Goal: Task Accomplishment & Management: Complete application form

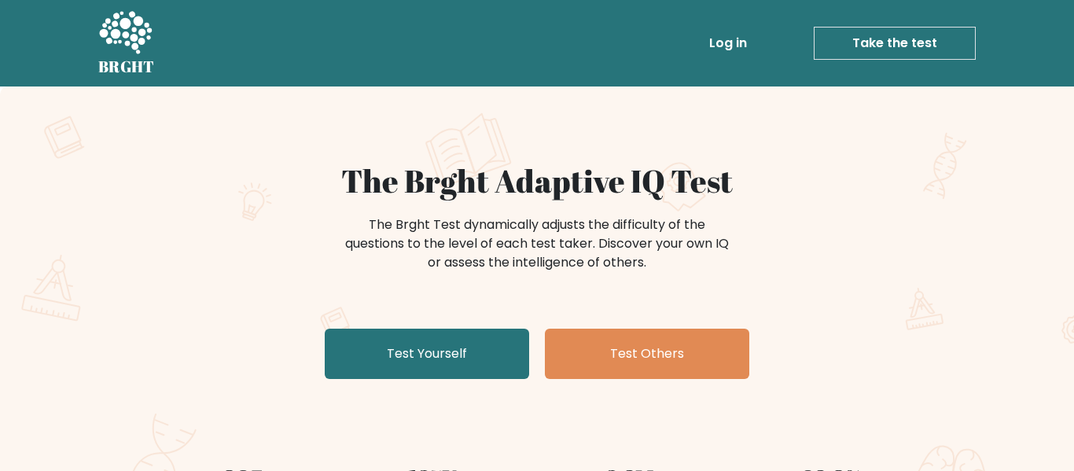
click at [433, 355] on link "Test Yourself" at bounding box center [427, 354] width 205 height 50
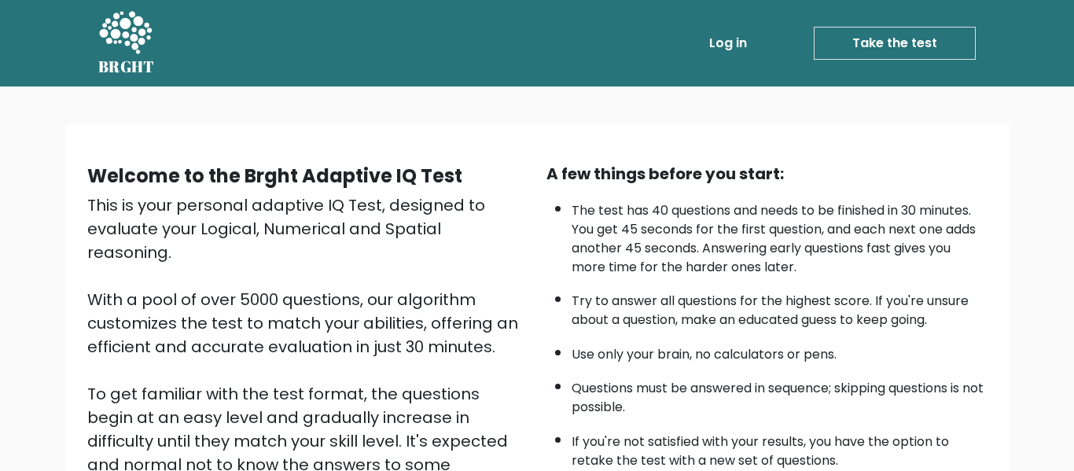
click at [1074, 17] on nav "BRGHT BRGHT Log in Take the test Take the test" at bounding box center [537, 43] width 1074 height 87
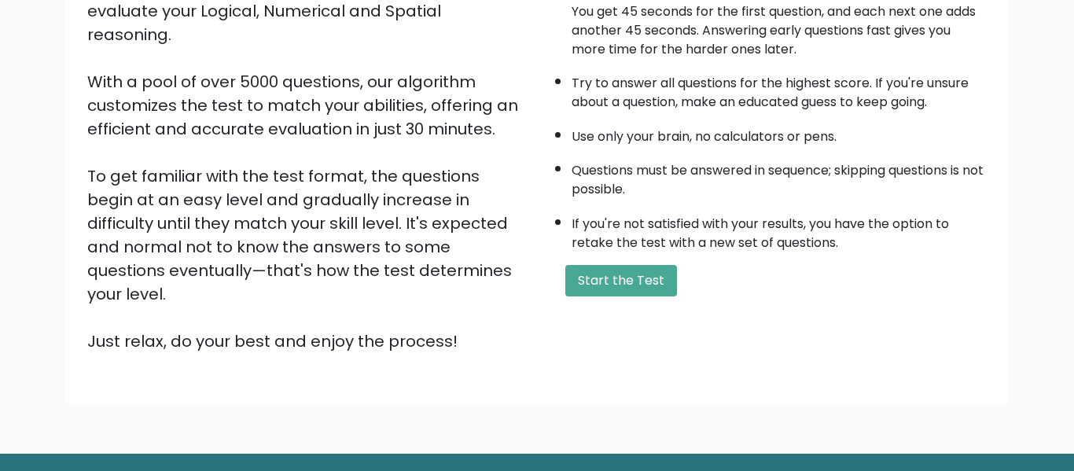
scroll to position [249, 0]
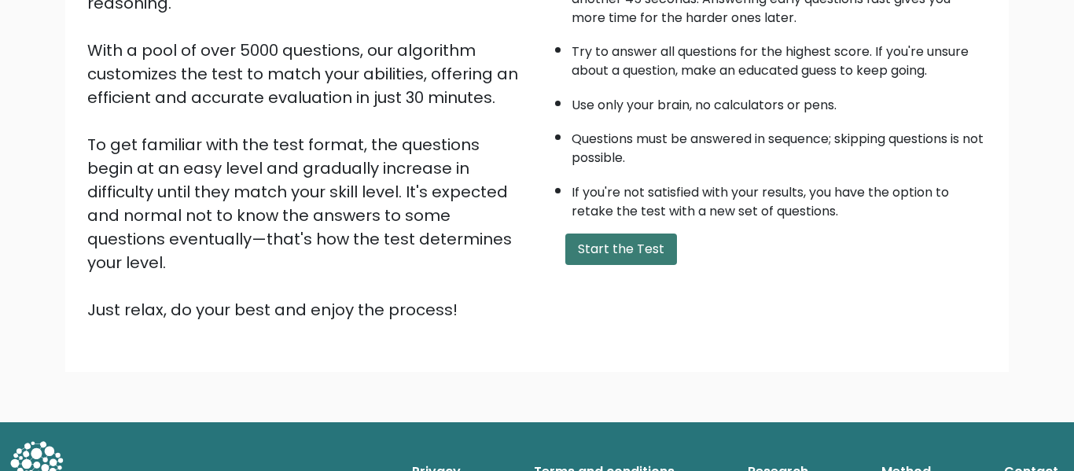
click at [637, 247] on button "Start the Test" at bounding box center [622, 249] width 112 height 31
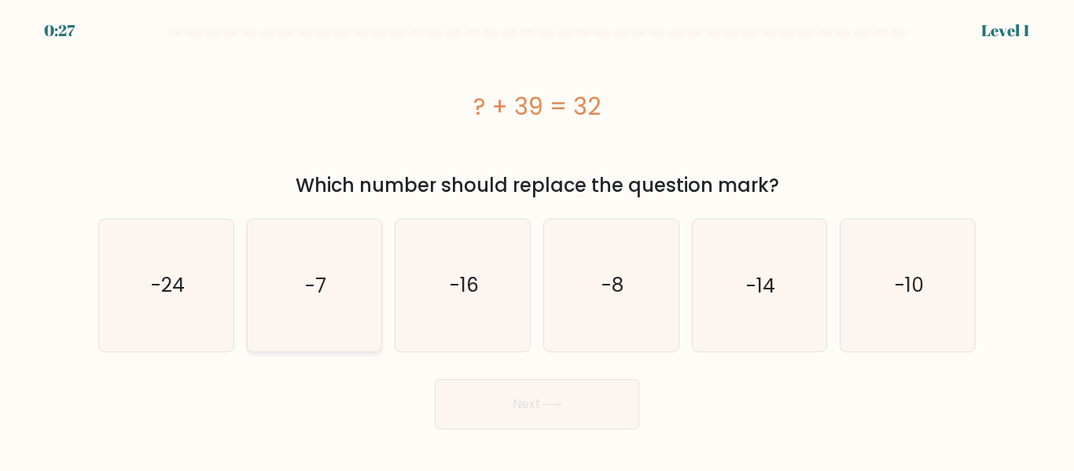
click at [323, 301] on icon "-7" at bounding box center [314, 284] width 131 height 131
click at [537, 240] on input "b. -7" at bounding box center [537, 238] width 1 height 4
radio input "true"
click at [489, 393] on button "Next" at bounding box center [537, 404] width 205 height 50
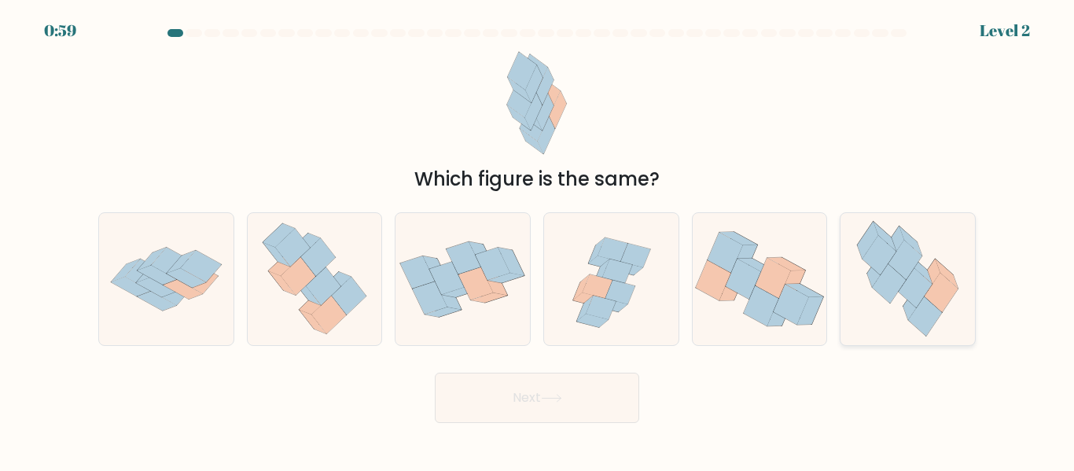
click at [942, 319] on icon at bounding box center [908, 278] width 120 height 131
click at [538, 240] on input "f." at bounding box center [537, 238] width 1 height 4
radio input "true"
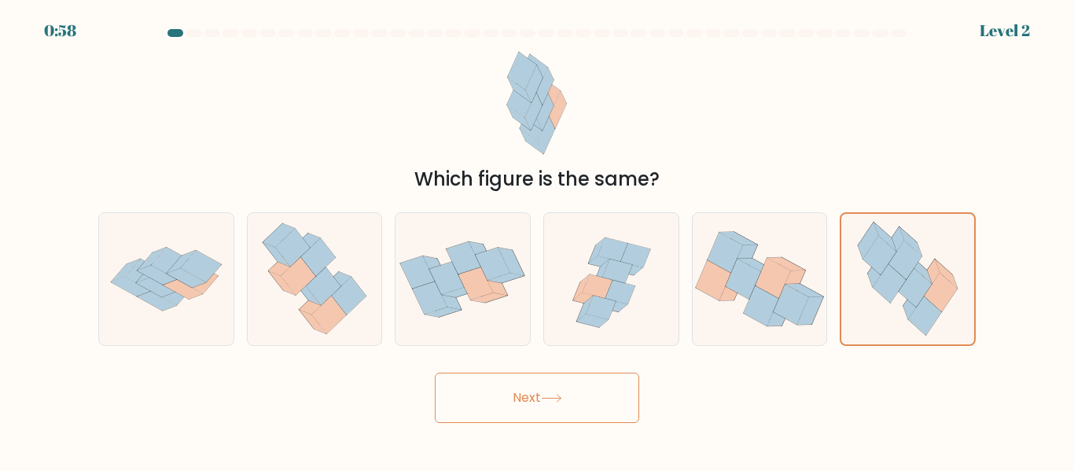
click at [540, 411] on button "Next" at bounding box center [537, 398] width 205 height 50
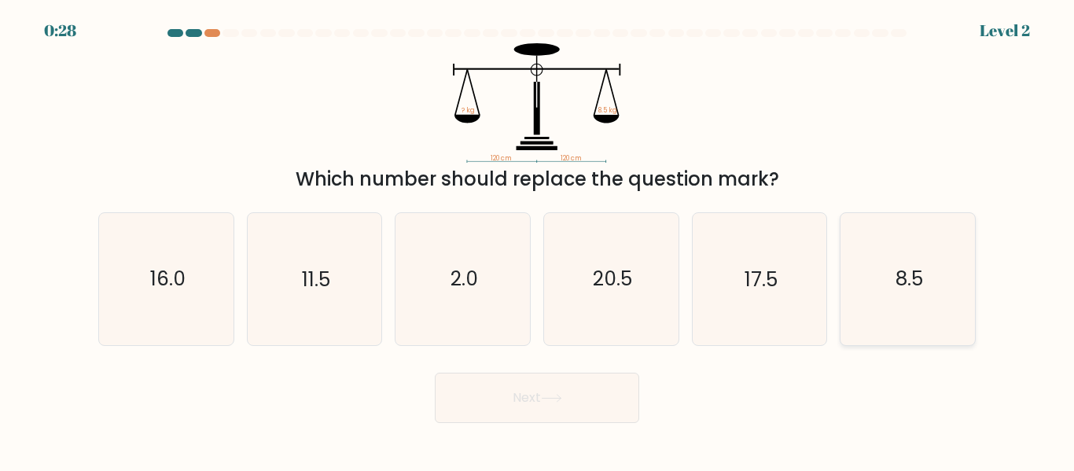
click at [916, 250] on icon "8.5" at bounding box center [907, 278] width 131 height 131
click at [538, 240] on input "f. 8.5" at bounding box center [537, 238] width 1 height 4
radio input "true"
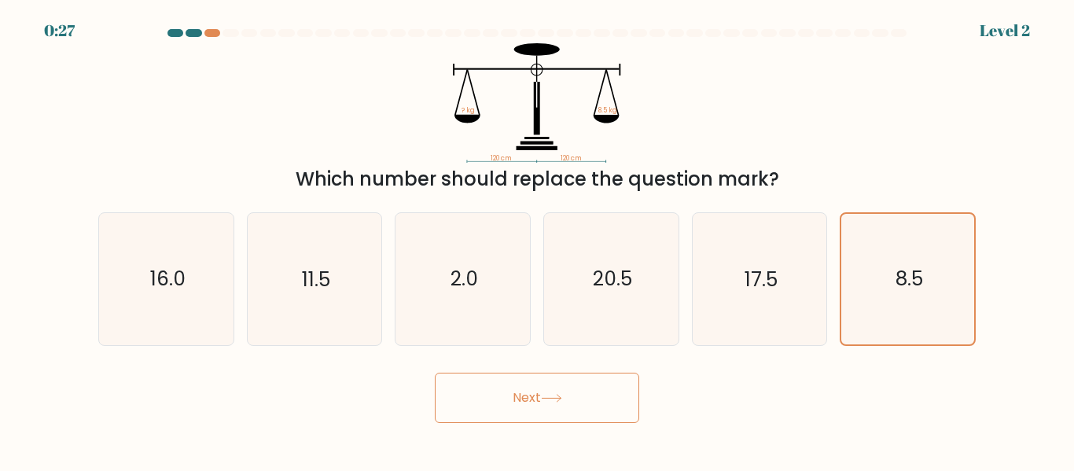
click at [497, 404] on button "Next" at bounding box center [537, 398] width 205 height 50
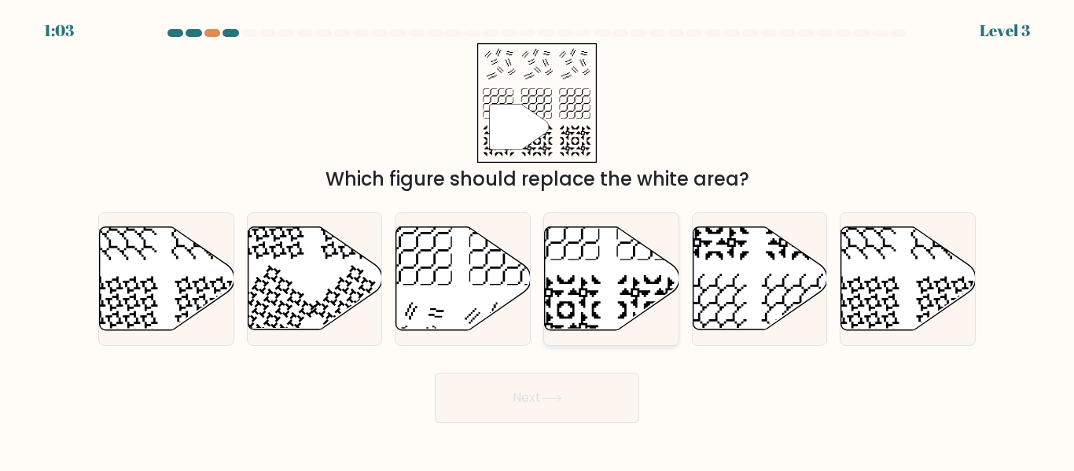
click at [606, 300] on icon at bounding box center [612, 278] width 135 height 103
click at [538, 240] on input "d." at bounding box center [537, 238] width 1 height 4
radio input "true"
click at [546, 386] on button "Next" at bounding box center [537, 398] width 205 height 50
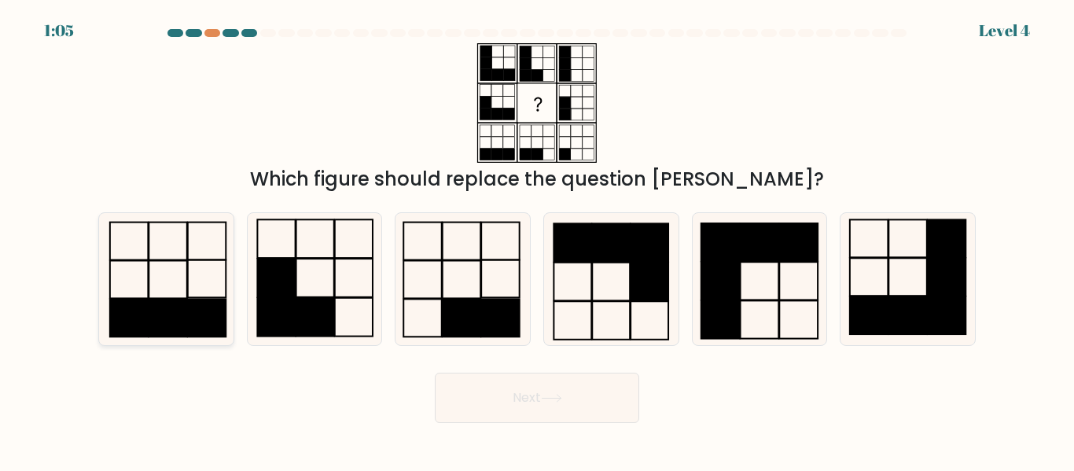
click at [178, 319] on rect at bounding box center [168, 319] width 39 height 38
click at [537, 240] on input "a." at bounding box center [537, 238] width 1 height 4
radio input "true"
click at [574, 397] on button "Next" at bounding box center [537, 398] width 205 height 50
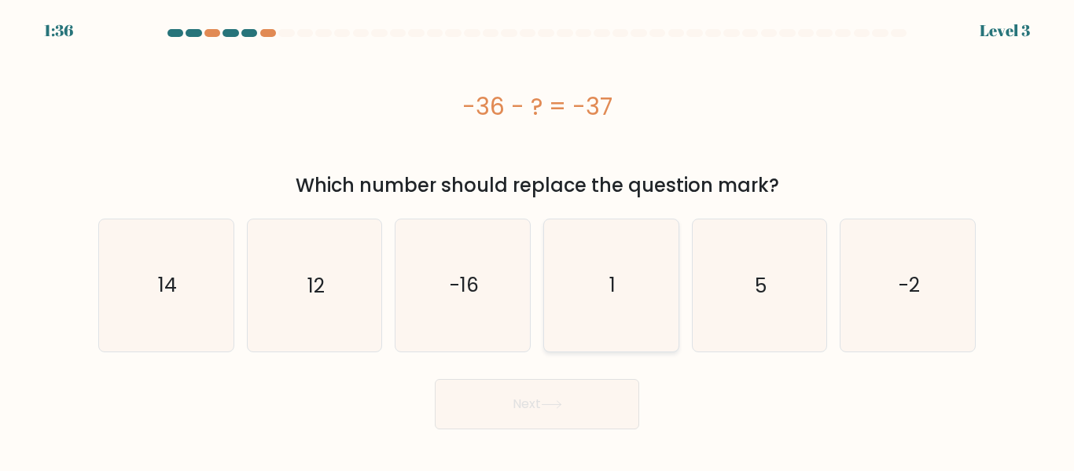
click at [614, 325] on icon "1" at bounding box center [611, 284] width 131 height 131
click at [538, 240] on input "d. 1" at bounding box center [537, 238] width 1 height 4
radio input "true"
click at [566, 394] on button "Next" at bounding box center [537, 404] width 205 height 50
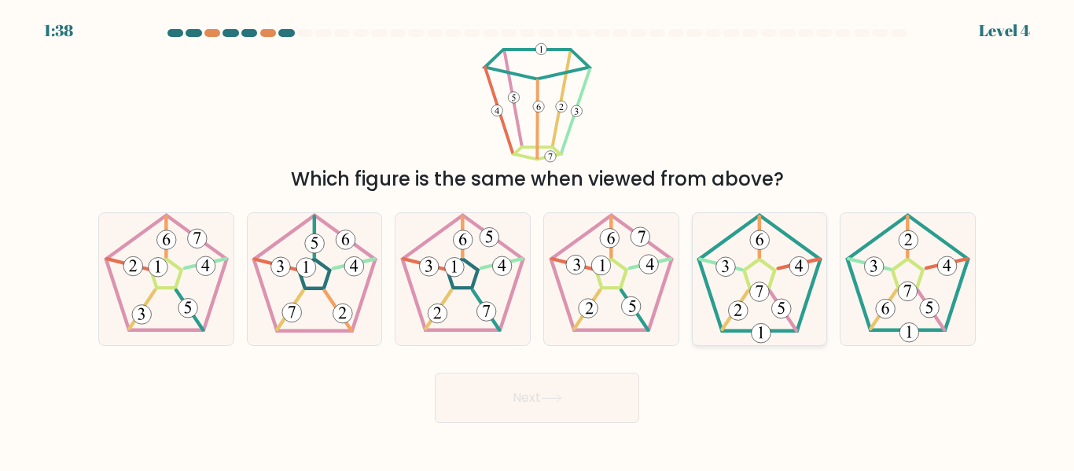
click at [783, 318] on 191 at bounding box center [782, 309] width 20 height 20
click at [538, 240] on input "e." at bounding box center [537, 238] width 1 height 4
radio input "true"
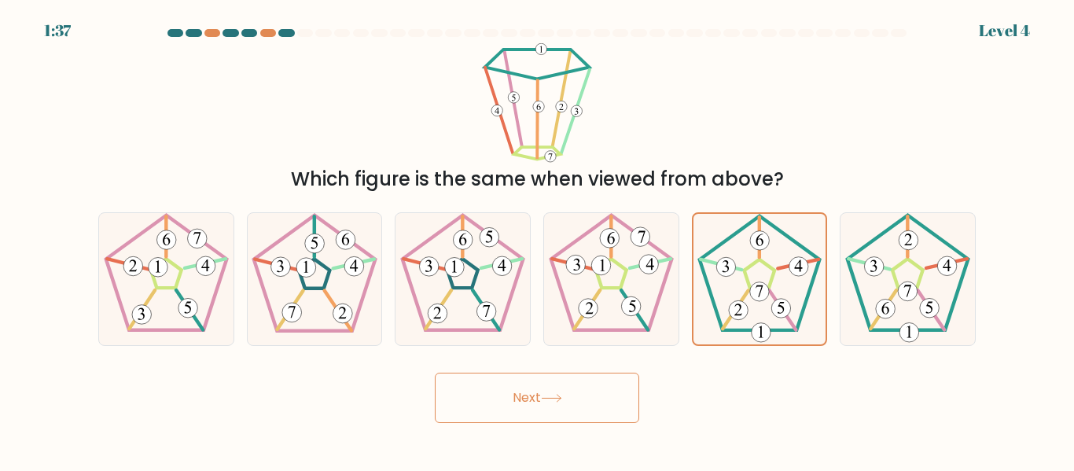
click at [592, 407] on button "Next" at bounding box center [537, 398] width 205 height 50
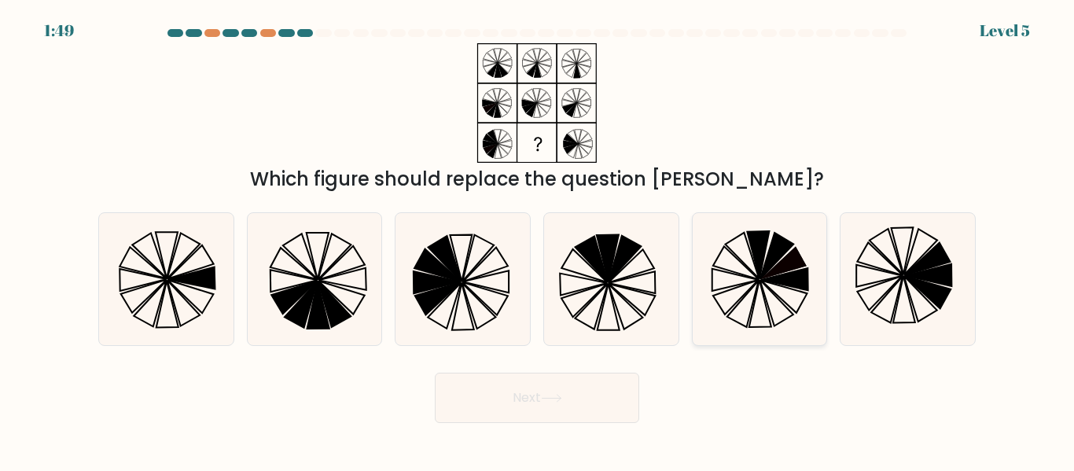
click at [731, 272] on icon at bounding box center [736, 280] width 46 height 22
click at [538, 240] on input "e." at bounding box center [537, 238] width 1 height 4
radio input "true"
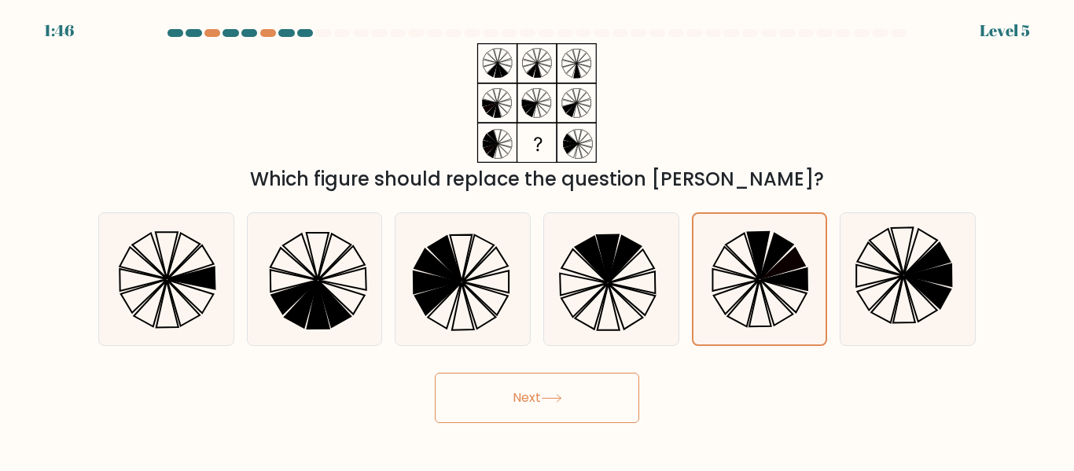
click at [550, 416] on button "Next" at bounding box center [537, 398] width 205 height 50
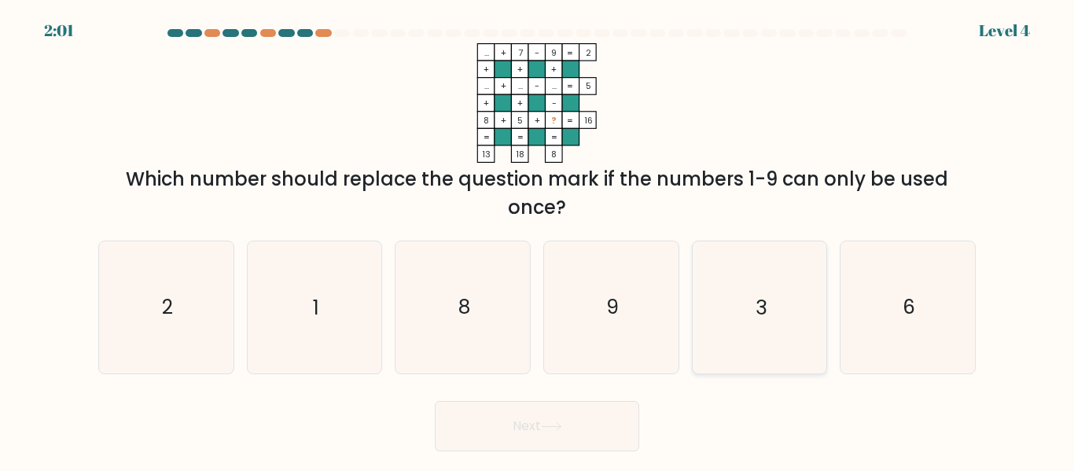
click at [737, 350] on icon "3" at bounding box center [759, 306] width 131 height 131
click at [538, 240] on input "e. 3" at bounding box center [537, 238] width 1 height 4
radio input "true"
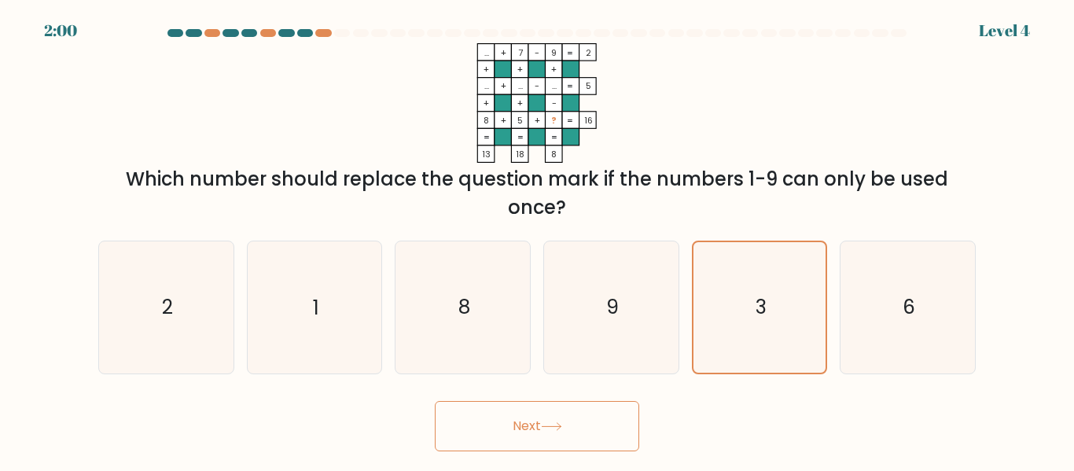
click at [616, 444] on button "Next" at bounding box center [537, 426] width 205 height 50
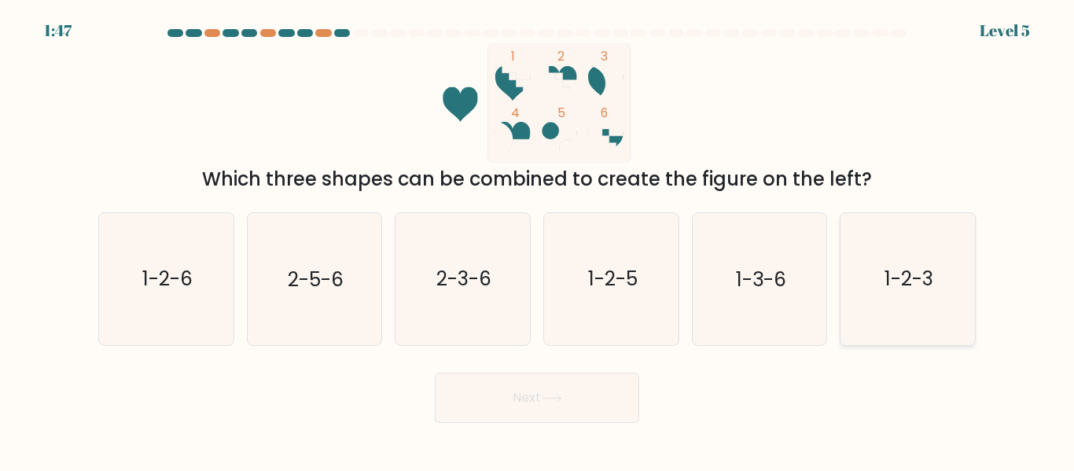
click at [893, 304] on icon "1-2-3" at bounding box center [907, 278] width 131 height 131
click at [538, 240] on input "f. 1-2-3" at bounding box center [537, 238] width 1 height 4
radio input "true"
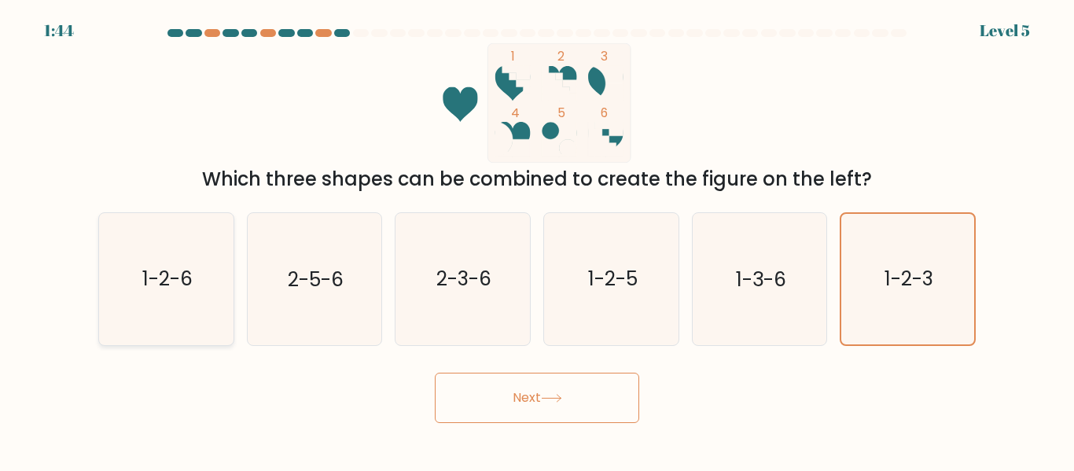
click at [171, 252] on icon "1-2-6" at bounding box center [166, 278] width 131 height 131
click at [537, 240] on input "a. 1-2-6" at bounding box center [537, 238] width 1 height 4
radio input "true"
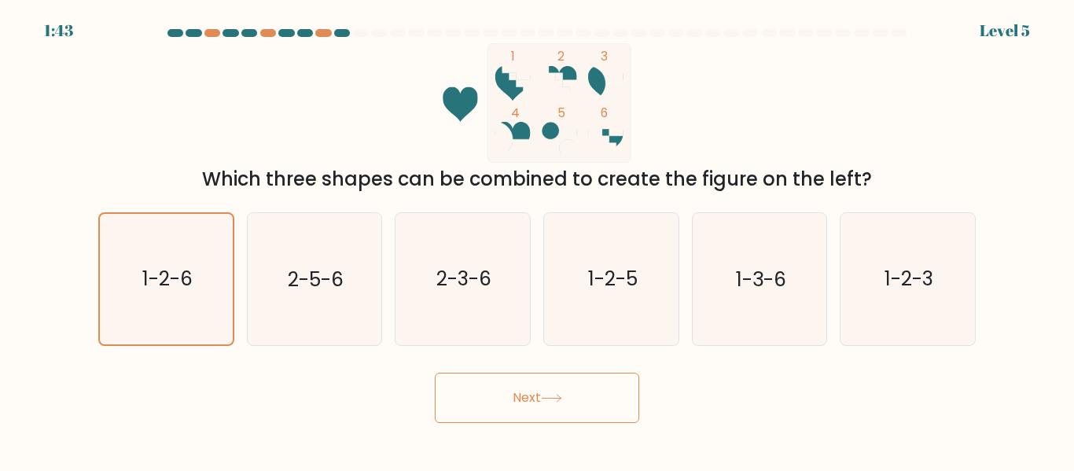
click at [489, 383] on button "Next" at bounding box center [537, 398] width 205 height 50
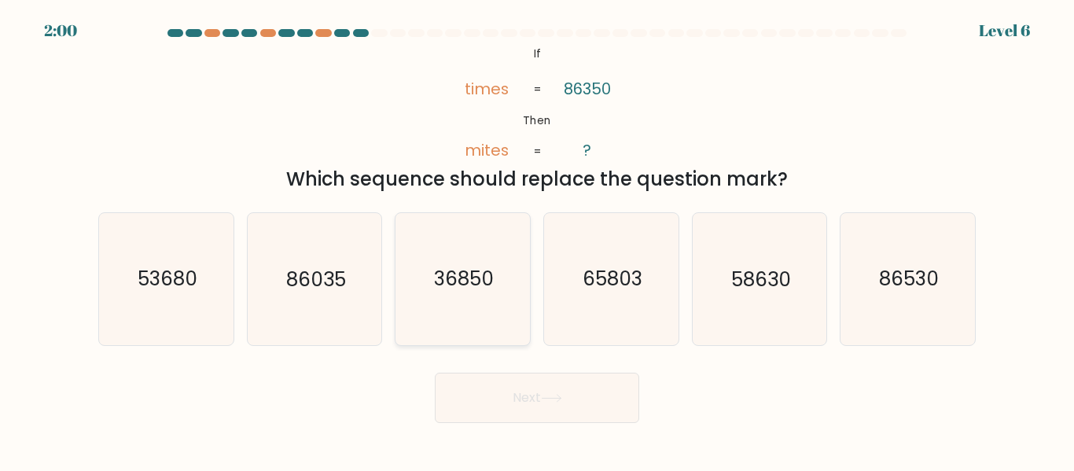
click at [460, 308] on icon "36850" at bounding box center [462, 278] width 131 height 131
click at [537, 240] on input "c. 36850" at bounding box center [537, 238] width 1 height 4
radio input "true"
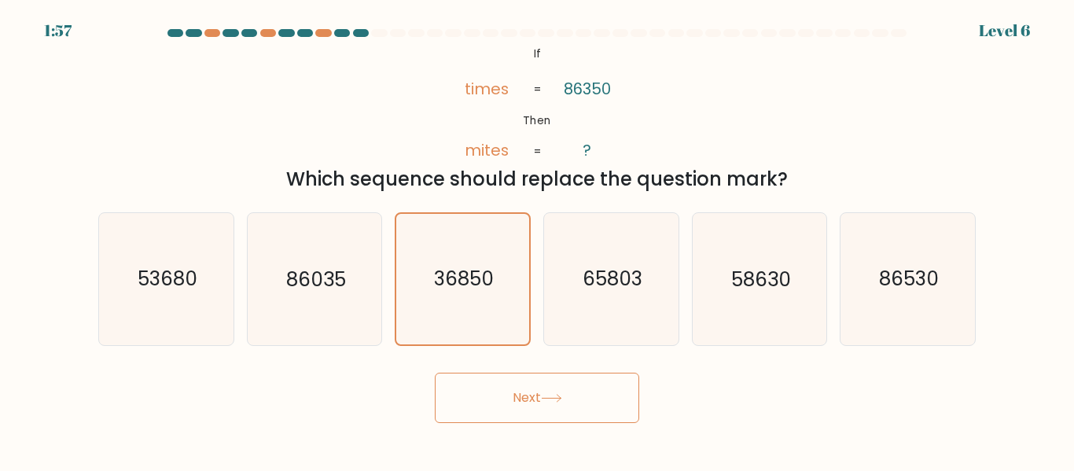
click at [519, 399] on button "Next" at bounding box center [537, 398] width 205 height 50
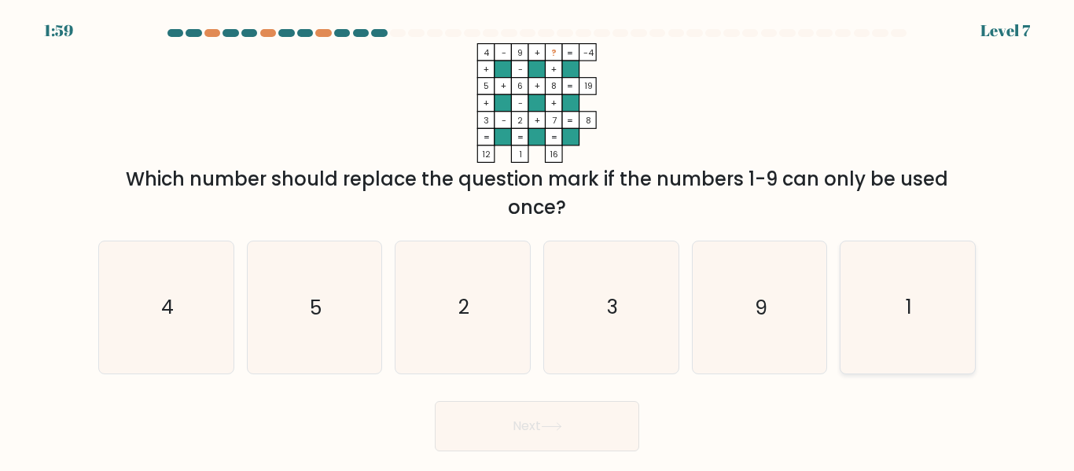
click at [930, 316] on icon "1" at bounding box center [907, 306] width 131 height 131
click at [538, 240] on input "f. 1" at bounding box center [537, 238] width 1 height 4
radio input "true"
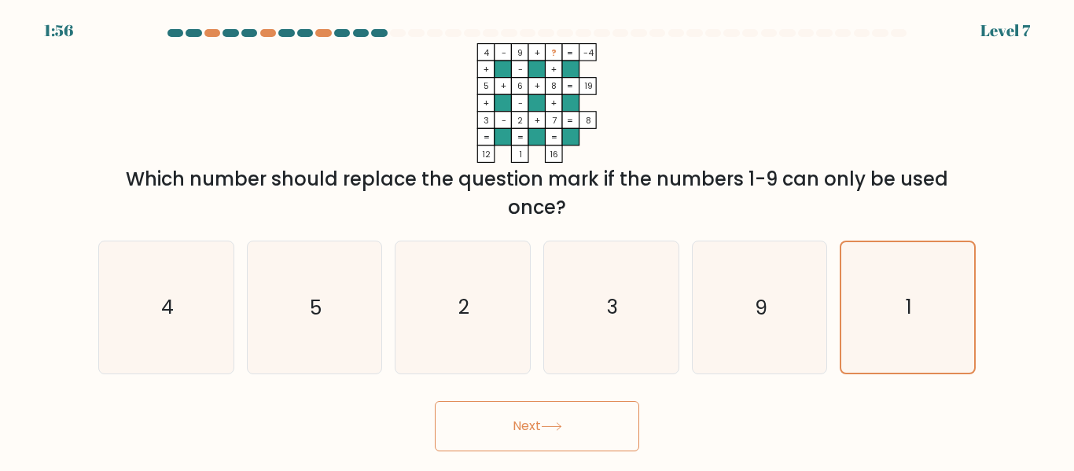
click at [621, 429] on button "Next" at bounding box center [537, 426] width 205 height 50
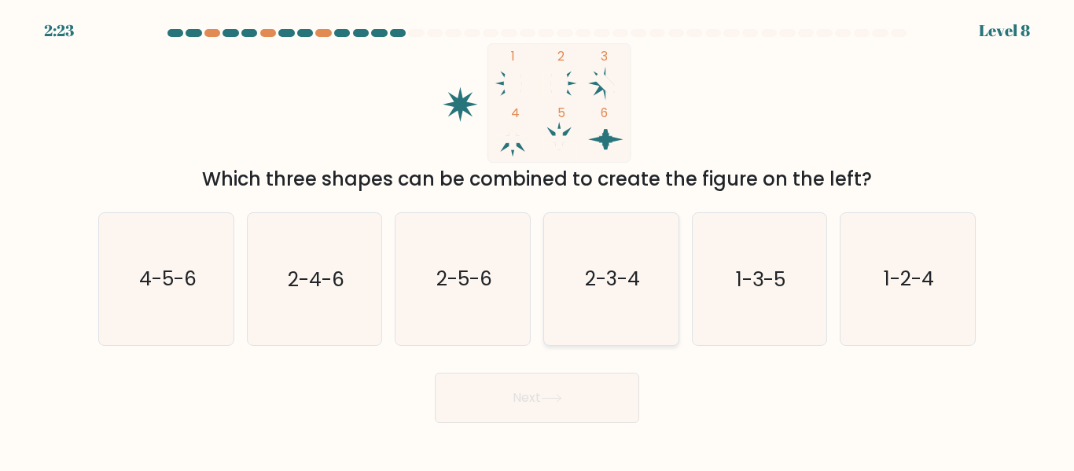
click at [656, 238] on icon "2-3-4" at bounding box center [611, 278] width 131 height 131
click at [538, 238] on input "d. 2-3-4" at bounding box center [537, 238] width 1 height 4
radio input "true"
click at [591, 422] on button "Next" at bounding box center [537, 398] width 205 height 50
